Goal: Transaction & Acquisition: Purchase product/service

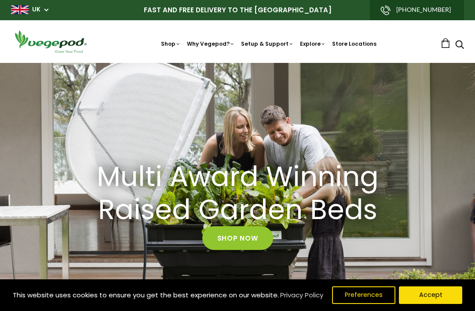
click at [435, 295] on button "Accept" at bounding box center [430, 296] width 63 height 18
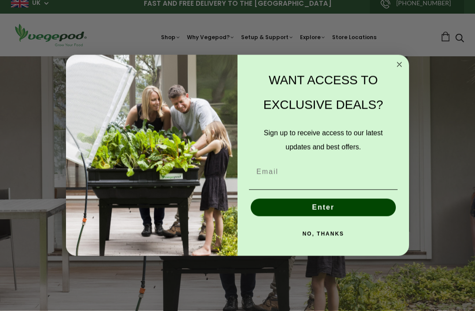
scroll to position [12, 0]
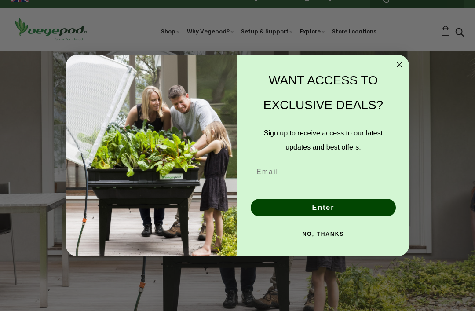
click at [336, 243] on button "NO, THANKS" at bounding box center [323, 234] width 149 height 18
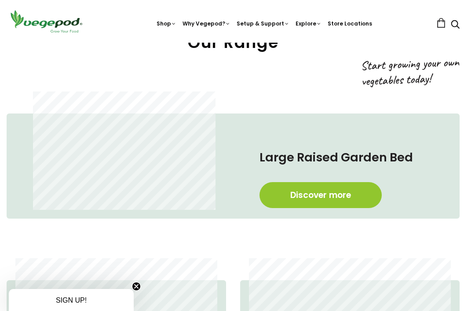
scroll to position [340, 4]
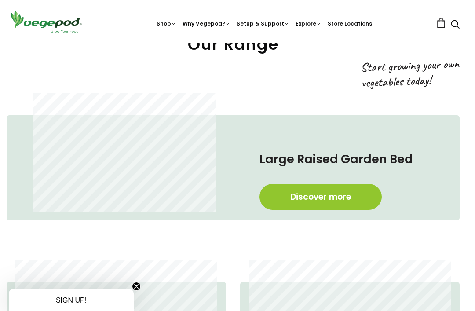
click at [333, 198] on link "Discover more" at bounding box center [321, 197] width 122 height 26
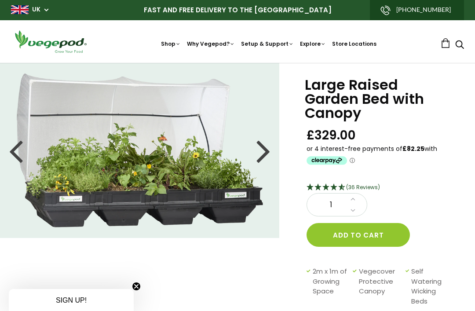
click at [261, 152] on div at bounding box center [264, 151] width 14 height 40
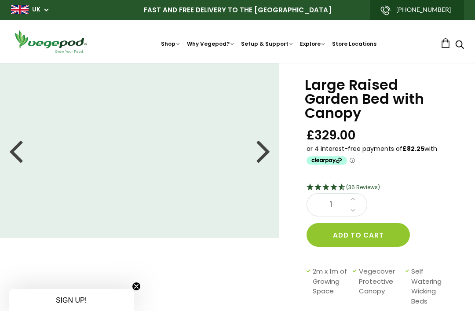
click at [262, 153] on div at bounding box center [264, 151] width 14 height 40
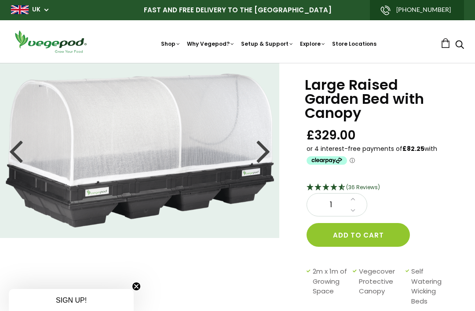
click at [260, 151] on div at bounding box center [264, 151] width 14 height 40
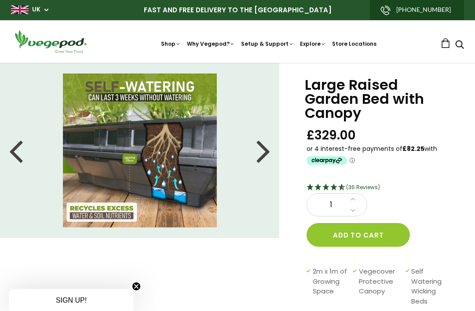
click at [264, 151] on div at bounding box center [264, 151] width 14 height 40
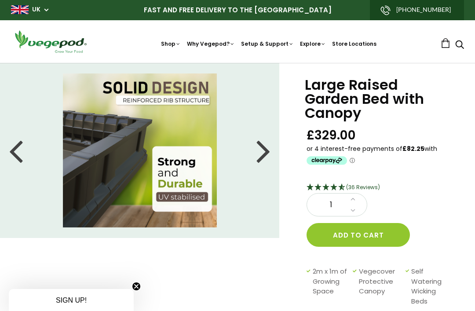
click at [264, 154] on div at bounding box center [264, 151] width 14 height 40
